Goal: Task Accomplishment & Management: Complete application form

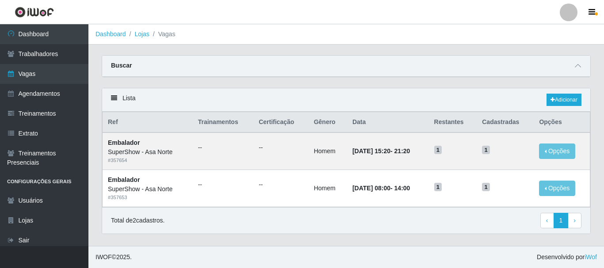
select select "1"
click at [585, 66] on div "Buscar" at bounding box center [346, 66] width 488 height 21
click at [582, 66] on span at bounding box center [578, 66] width 11 height 10
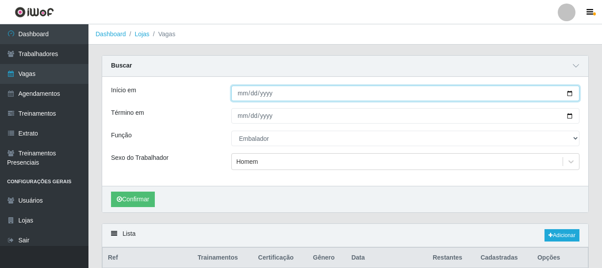
click at [570, 94] on input "[DATE]" at bounding box center [405, 93] width 348 height 15
type input "[DATE]"
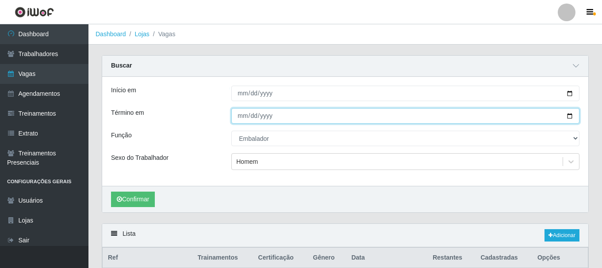
click at [568, 117] on input "[DATE]" at bounding box center [405, 115] width 348 height 15
type input "[DATE]"
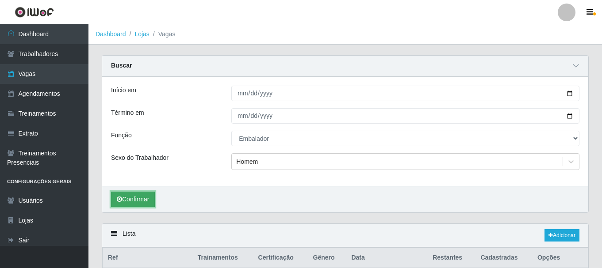
click at [143, 199] on button "Confirmar" at bounding box center [133, 199] width 44 height 15
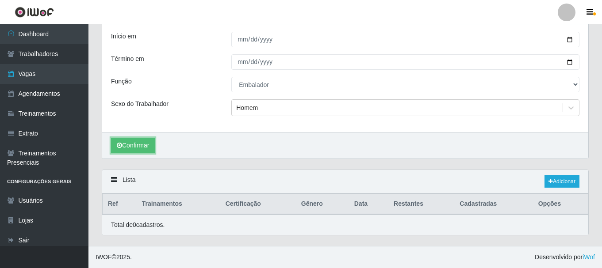
scroll to position [54, 0]
click at [552, 176] on link "Adicionar" at bounding box center [561, 182] width 35 height 12
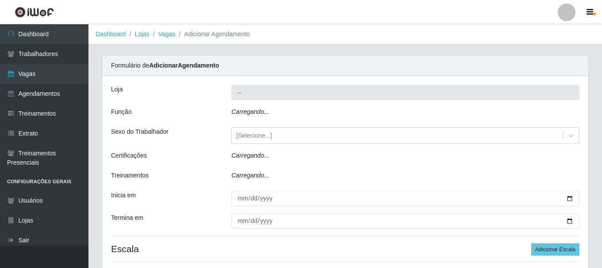
type input "SuperShow - Asa Norte"
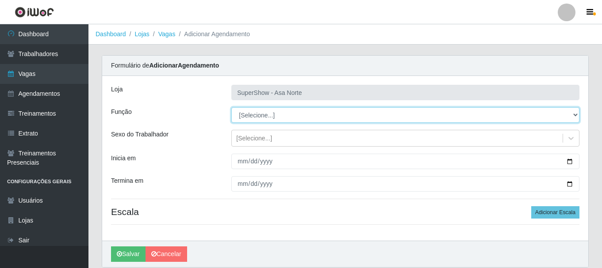
click at [272, 114] on select "[Selecione...] ASG ASG + ASG ++ Auxiliar de Depósito Auxiliar de Depósito + Aux…" at bounding box center [405, 114] width 348 height 15
select select "1"
click at [231, 107] on select "[Selecione...] ASG ASG + ASG ++ Auxiliar de Depósito Auxiliar de Depósito + Aux…" at bounding box center [405, 114] width 348 height 15
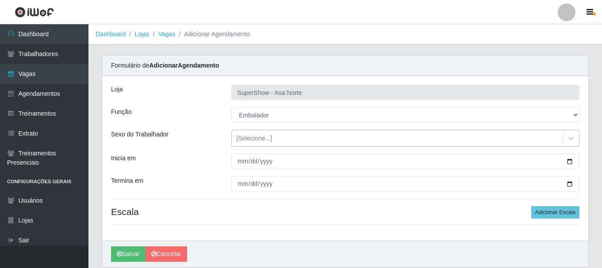
click at [256, 139] on div "[Selecione...]" at bounding box center [254, 138] width 36 height 9
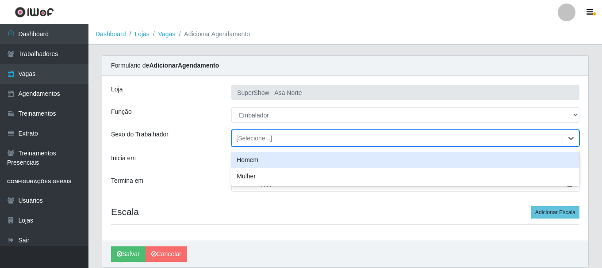
click at [253, 159] on div "Homem" at bounding box center [405, 160] width 348 height 16
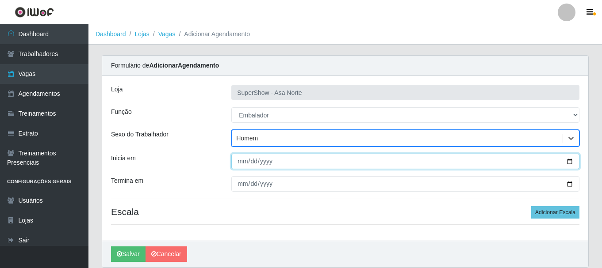
drag, startPoint x: 241, startPoint y: 162, endPoint x: 246, endPoint y: 173, distance: 12.3
click at [241, 163] on input "Inicia em" at bounding box center [405, 161] width 348 height 15
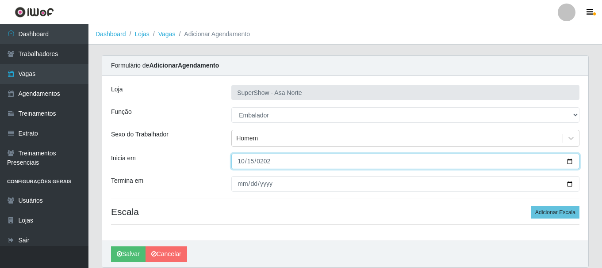
type input "[DATE]"
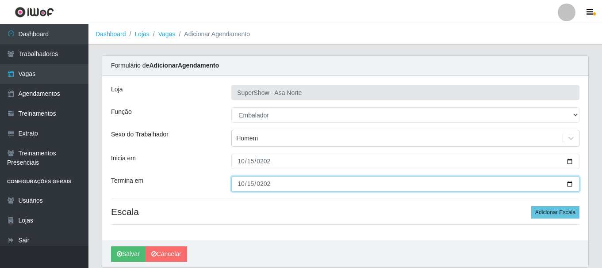
type input "[DATE]"
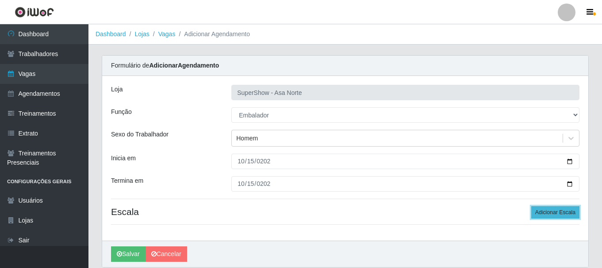
click at [560, 214] on button "Adicionar Escala" at bounding box center [555, 213] width 48 height 12
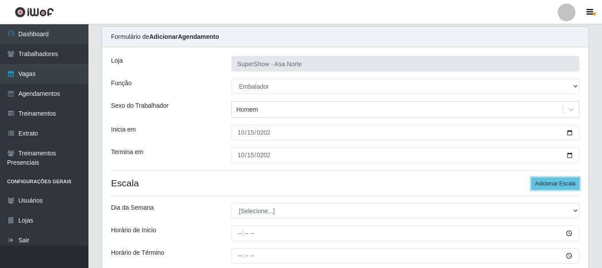
scroll to position [44, 0]
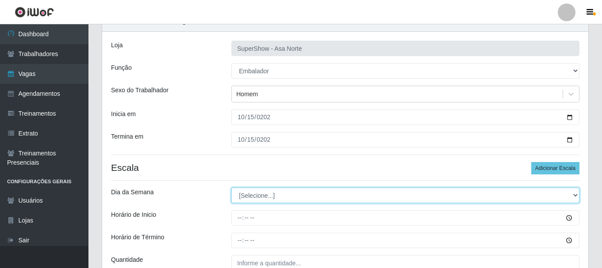
click at [276, 201] on select "[Selecione...] Segunda Terça Quarta Quinta Sexta Sábado Domingo" at bounding box center [405, 195] width 348 height 15
select select "3"
click at [231, 188] on select "[Selecione...] Segunda Terça Quarta Quinta Sexta Sábado Domingo" at bounding box center [405, 195] width 348 height 15
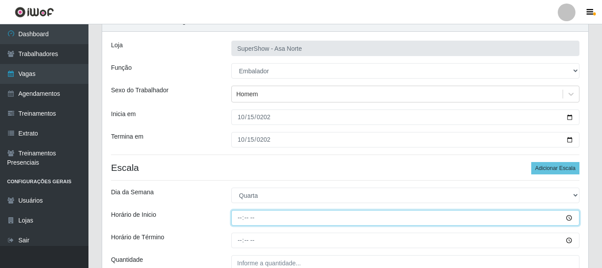
click at [237, 221] on input "Horário de Inicio" at bounding box center [405, 218] width 348 height 15
type input "08:00"
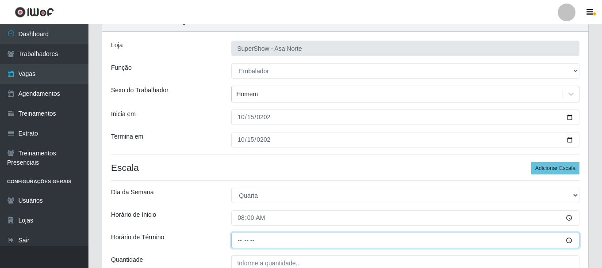
type input "14:00"
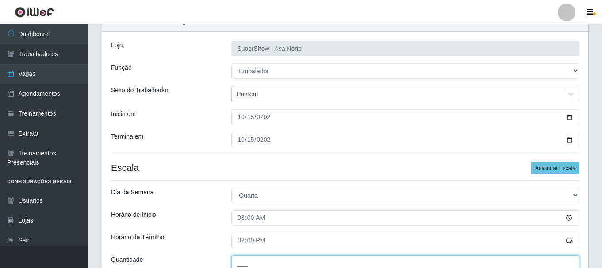
scroll to position [47, 0]
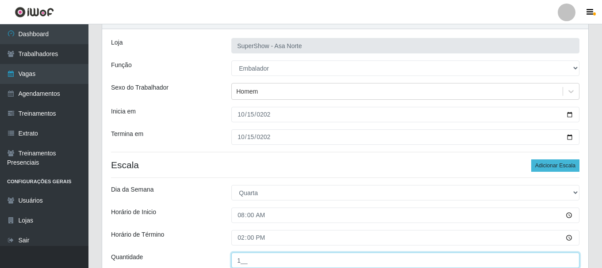
type input "1__"
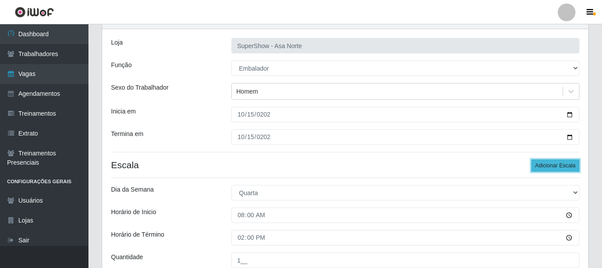
click at [566, 168] on button "Adicionar Escala" at bounding box center [555, 166] width 48 height 12
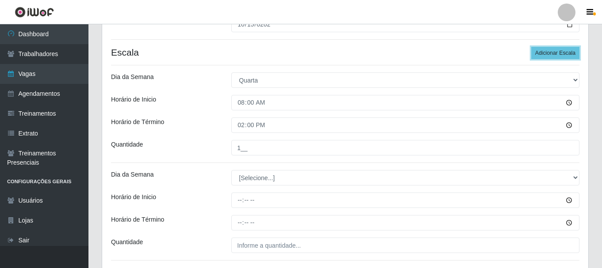
scroll to position [180, 0]
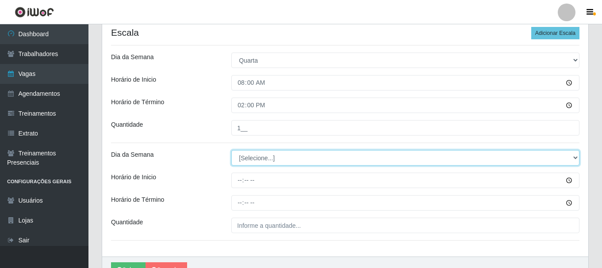
click at [291, 155] on select "[Selecione...] Segunda Terça Quarta Quinta Sexta Sábado Domingo" at bounding box center [405, 157] width 348 height 15
select select "3"
click at [231, 150] on select "[Selecione...] Segunda Terça Quarta Quinta Sexta Sábado Domingo" at bounding box center [405, 157] width 348 height 15
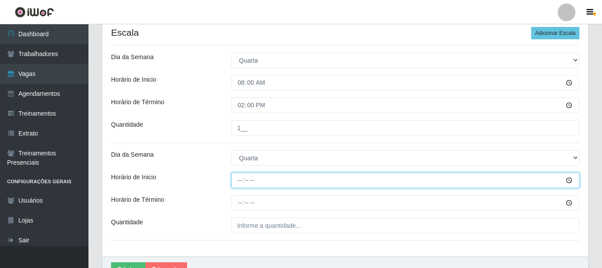
click at [241, 180] on input "Horário de Inicio" at bounding box center [405, 180] width 348 height 15
type input "09:00"
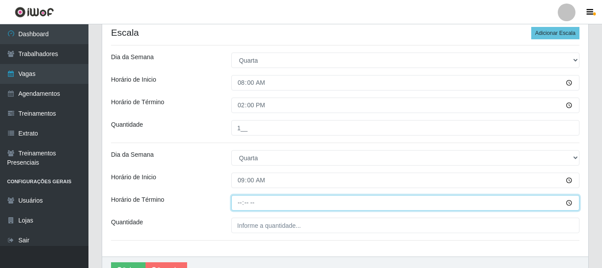
type input "15:00"
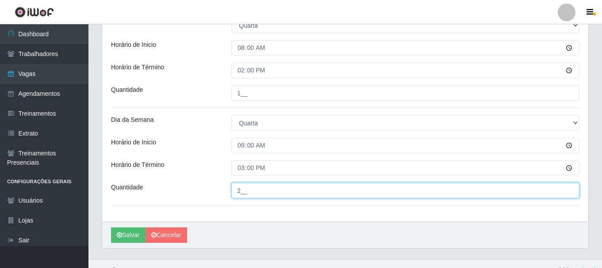
scroll to position [228, 0]
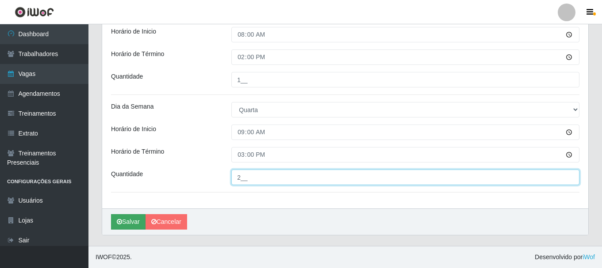
type input "2__"
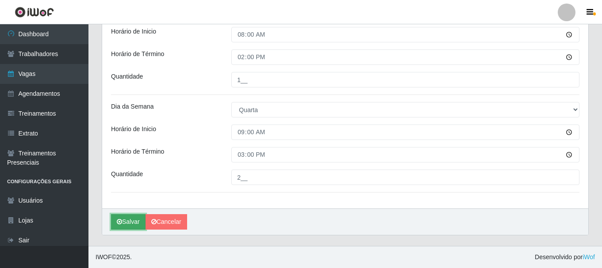
click at [130, 222] on button "Salvar" at bounding box center [128, 221] width 34 height 15
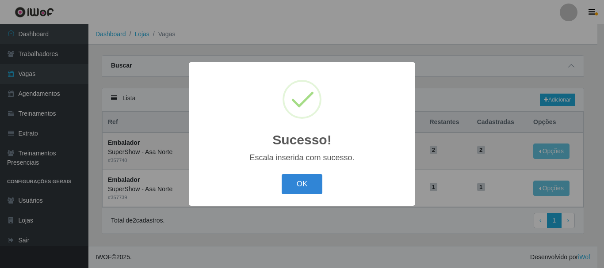
drag, startPoint x: 301, startPoint y: 183, endPoint x: 192, endPoint y: 6, distance: 208.1
click at [298, 178] on button "OK" at bounding box center [302, 184] width 41 height 21
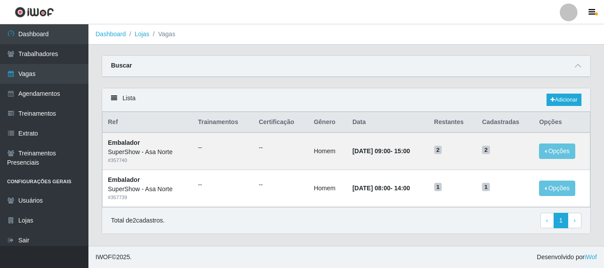
click at [244, 85] on div "Carregando... Buscar Início em [DATE] Término em [DATE] Função [Selecione...] A…" at bounding box center [346, 71] width 502 height 33
